Goal: Check status: Check status

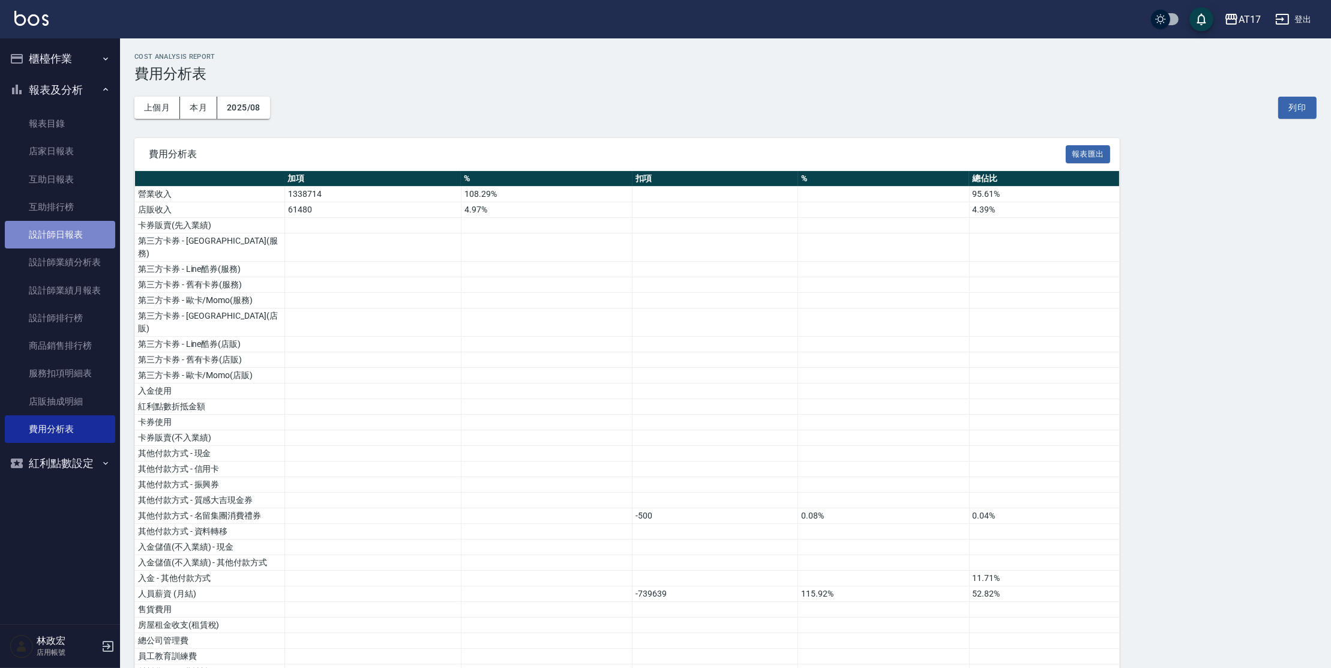
click at [57, 227] on link "設計師日報表" at bounding box center [60, 235] width 110 height 28
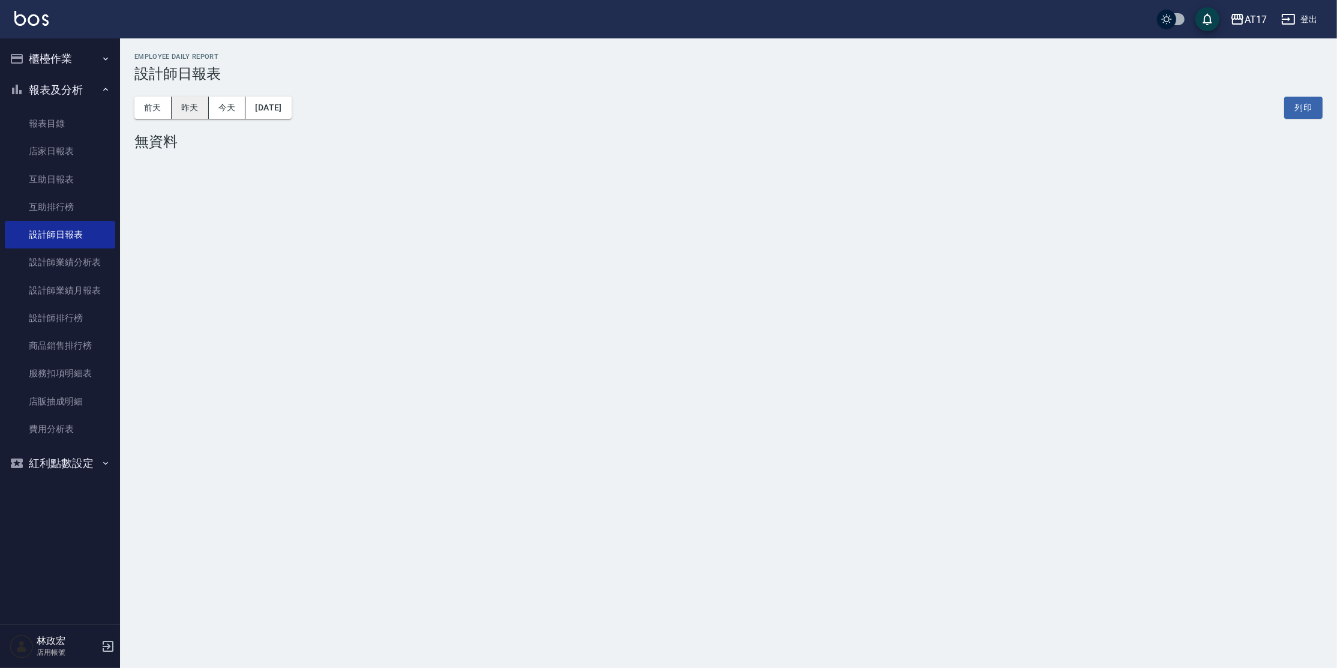
click at [205, 107] on button "昨天" at bounding box center [190, 108] width 37 height 22
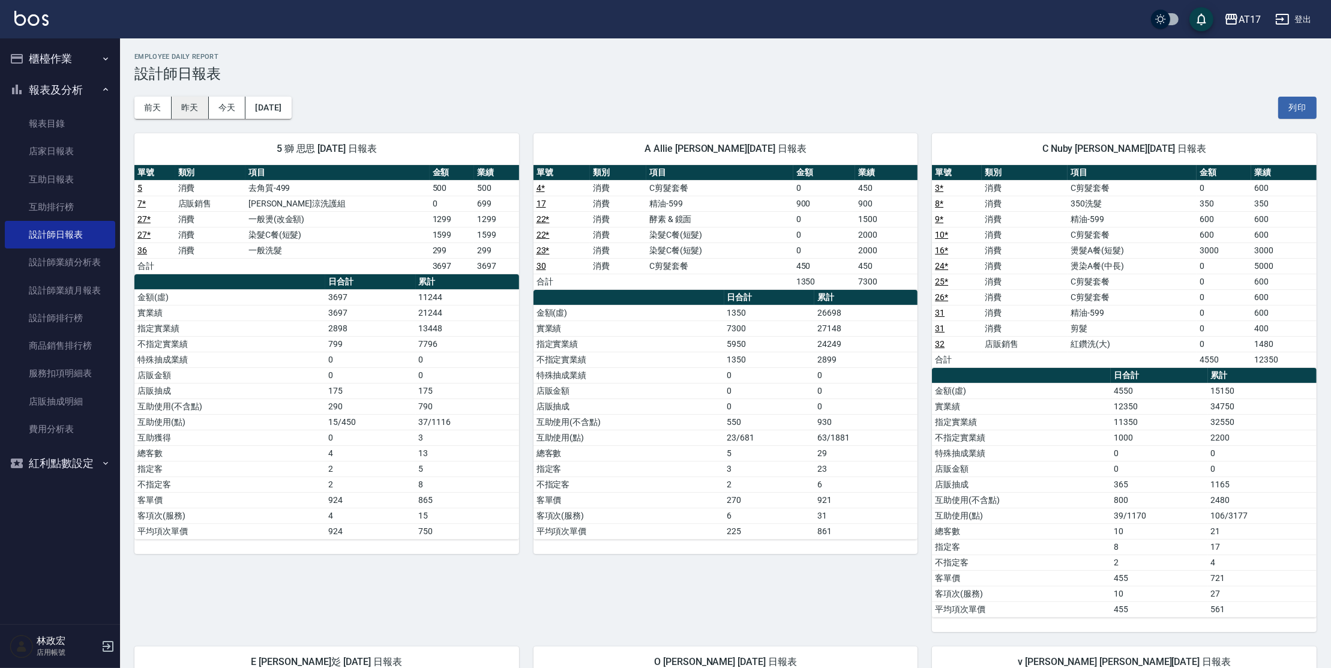
click at [203, 104] on button "昨天" at bounding box center [190, 108] width 37 height 22
click at [46, 179] on link "互助日報表" at bounding box center [60, 180] width 110 height 28
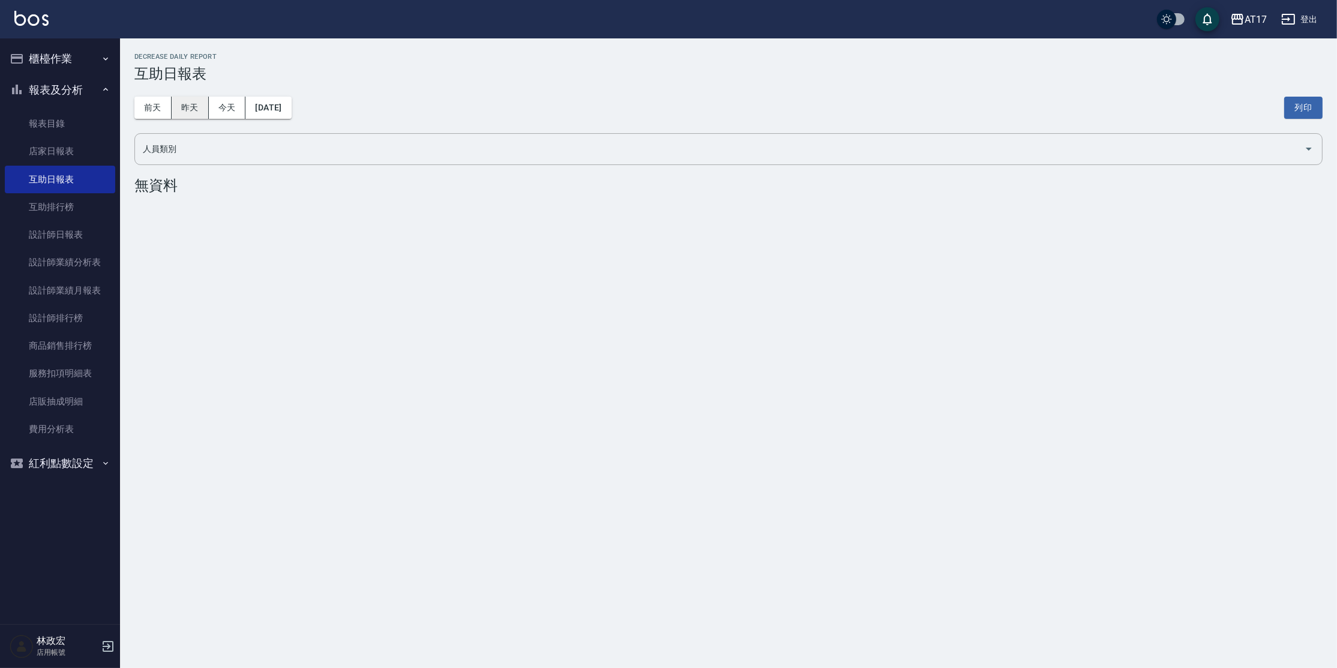
click at [199, 105] on button "昨天" at bounding box center [190, 108] width 37 height 22
